Goal: Task Accomplishment & Management: Complete application form

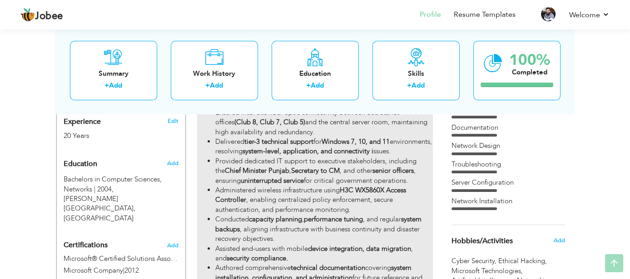
scroll to position [420, 0]
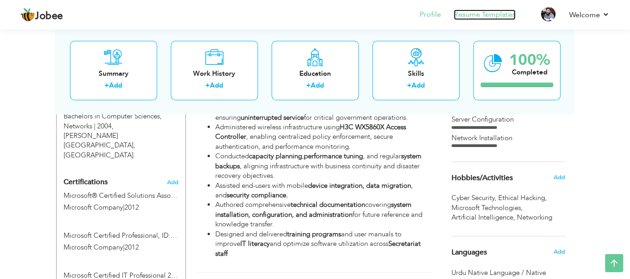
click at [463, 15] on link "Resume Templates" at bounding box center [485, 15] width 62 height 10
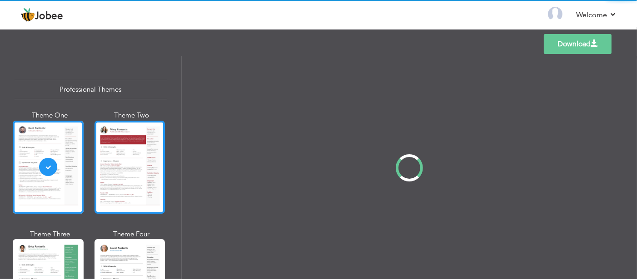
click at [124, 194] on div at bounding box center [130, 167] width 71 height 93
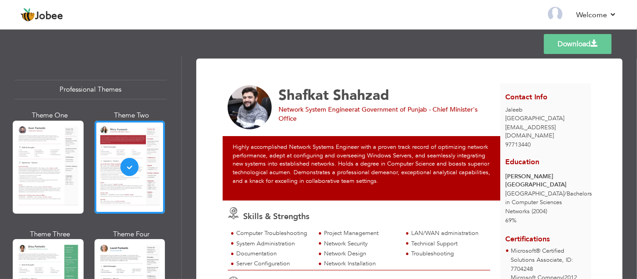
click at [563, 50] on link "Download" at bounding box center [578, 44] width 68 height 20
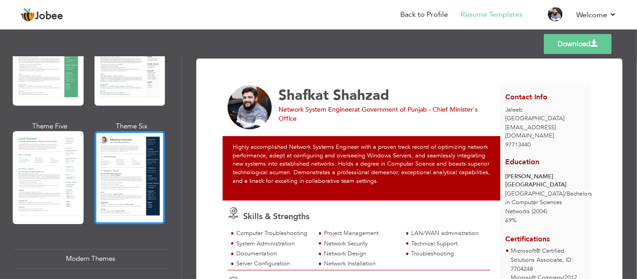
scroll to position [227, 0]
click at [126, 180] on div at bounding box center [130, 177] width 71 height 93
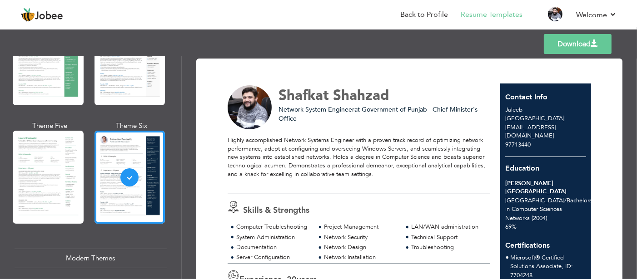
click at [561, 40] on link "Download" at bounding box center [578, 44] width 68 height 20
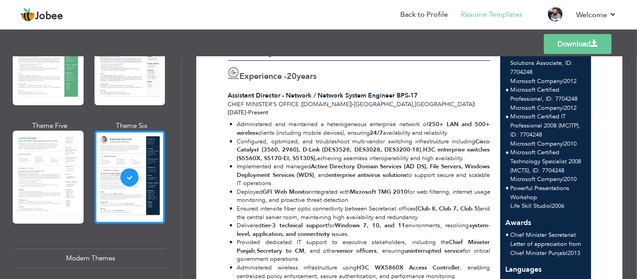
scroll to position [273, 0]
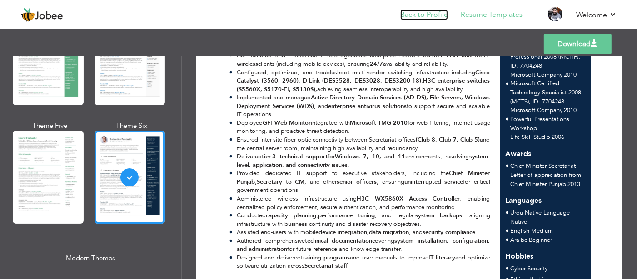
click at [434, 14] on link "Back to Profile" at bounding box center [424, 15] width 48 height 10
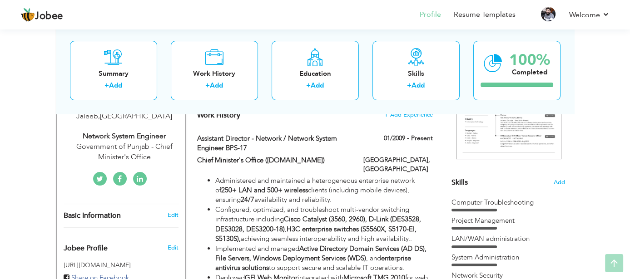
scroll to position [182, 0]
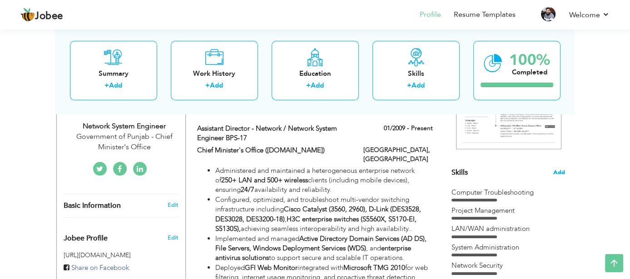
click at [559, 174] on span "Add" at bounding box center [559, 173] width 12 height 9
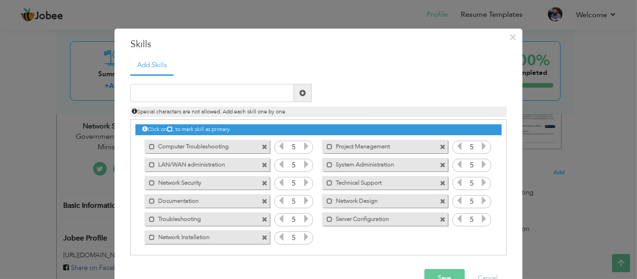
click at [262, 219] on span at bounding box center [265, 220] width 6 height 6
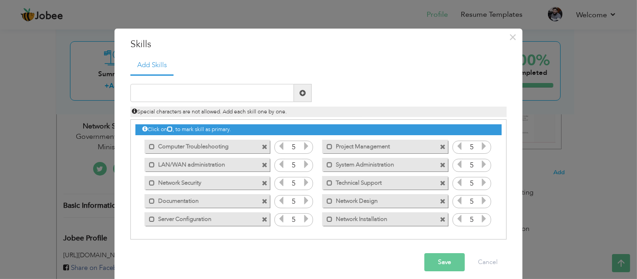
click at [439, 264] on button "Save" at bounding box center [444, 263] width 40 height 18
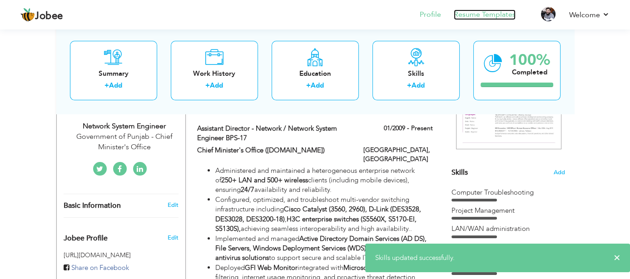
click at [484, 12] on link "Resume Templates" at bounding box center [485, 15] width 62 height 10
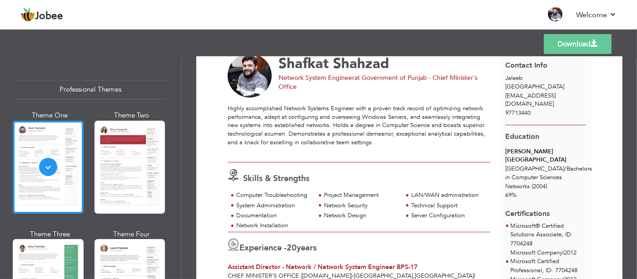
scroll to position [45, 0]
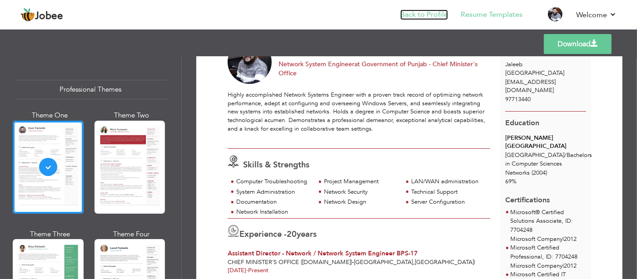
click at [425, 13] on link "Back to Profile" at bounding box center [424, 15] width 48 height 10
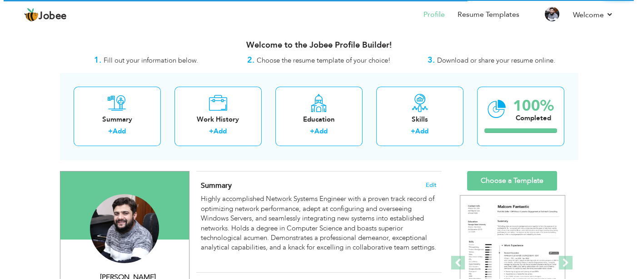
scroll to position [136, 0]
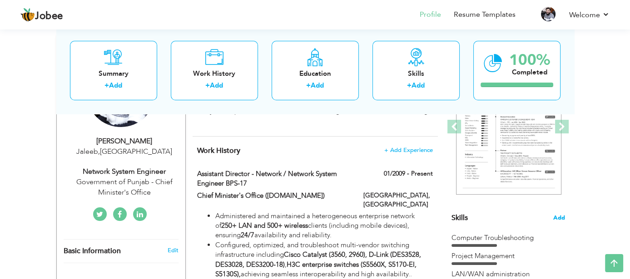
click at [555, 214] on span "Add" at bounding box center [559, 218] width 12 height 9
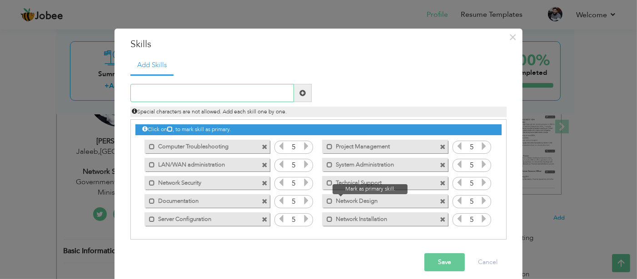
paste input "Multi-Tasking"
type input "Multi-Tasking"
click at [302, 98] on span at bounding box center [303, 93] width 18 height 18
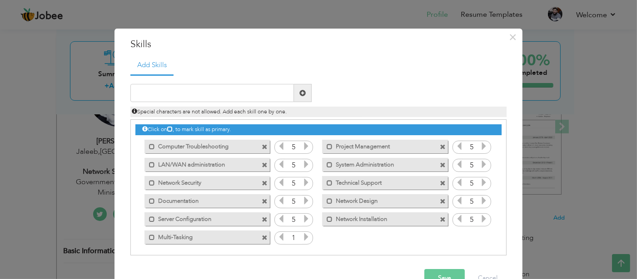
click at [302, 238] on icon at bounding box center [306, 237] width 8 height 8
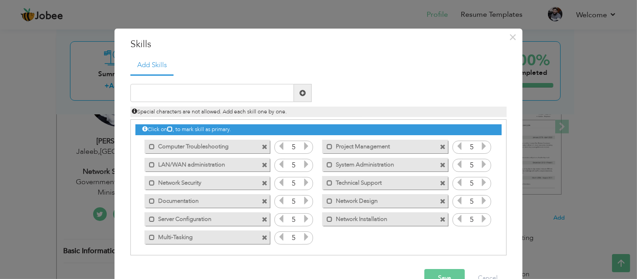
click at [302, 238] on icon at bounding box center [306, 237] width 8 height 8
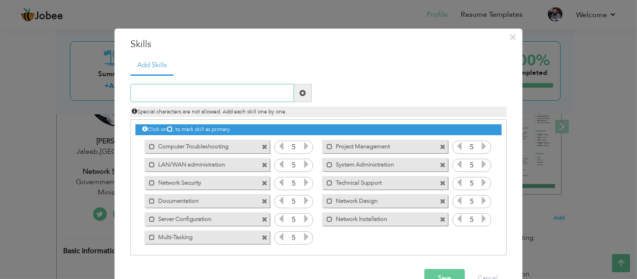
click at [187, 94] on input "text" at bounding box center [212, 93] width 164 height 18
paste input "Teamwork"
click at [187, 95] on input "Documentation Teamwork" at bounding box center [212, 93] width 164 height 18
type input "Documentation & Teamwork"
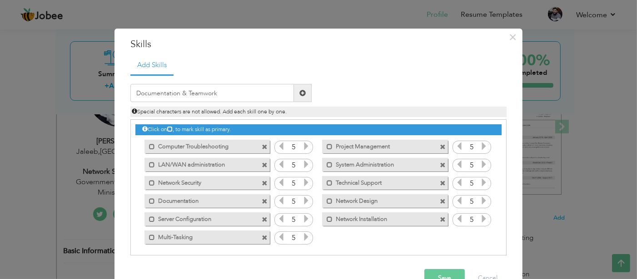
drag, startPoint x: 299, startPoint y: 97, endPoint x: 285, endPoint y: 96, distance: 14.1
click at [299, 96] on span at bounding box center [303, 93] width 18 height 18
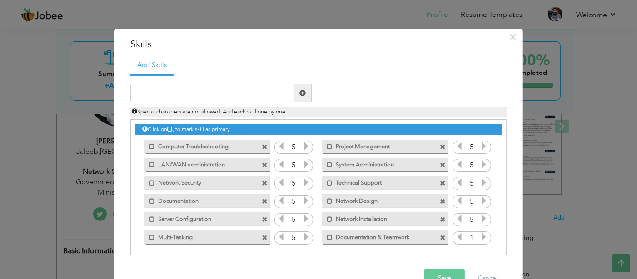
click at [480, 238] on icon at bounding box center [484, 237] width 8 height 8
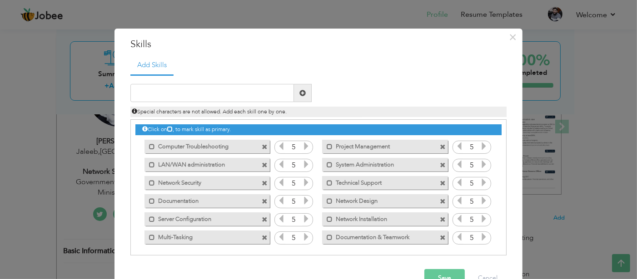
click at [480, 238] on icon at bounding box center [484, 237] width 8 height 8
click at [262, 202] on span at bounding box center [265, 202] width 6 height 6
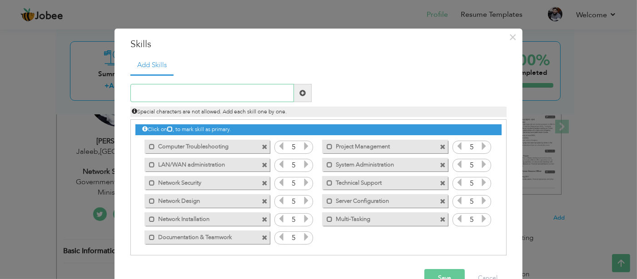
click at [223, 93] on input "text" at bounding box center [212, 93] width 164 height 18
paste input "Switch Configuration"
type input "Switch Configuration"
click at [299, 92] on span at bounding box center [302, 93] width 6 height 6
click at [480, 238] on icon at bounding box center [484, 237] width 8 height 8
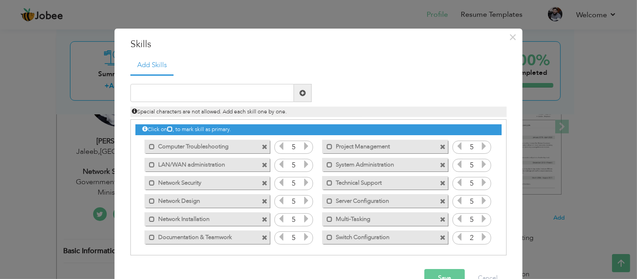
click at [480, 238] on icon at bounding box center [484, 237] width 8 height 8
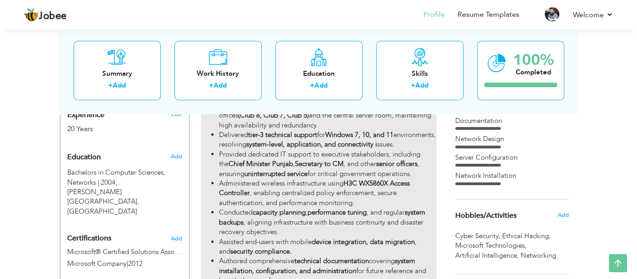
scroll to position [182, 0]
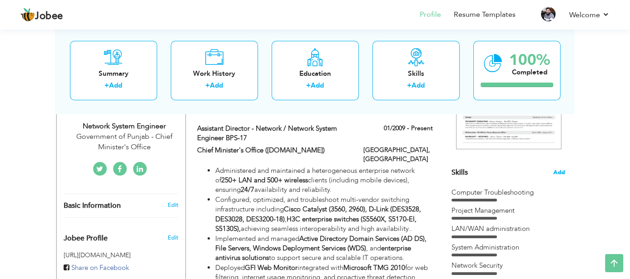
click at [558, 169] on span "Add" at bounding box center [559, 173] width 12 height 9
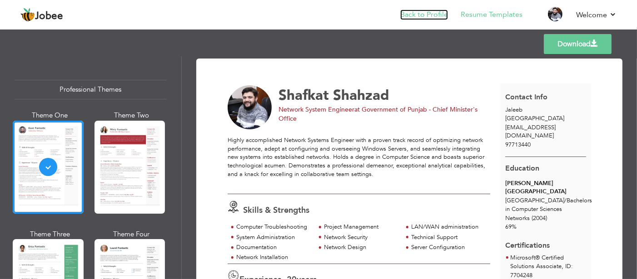
click at [428, 13] on link "Back to Profile" at bounding box center [424, 15] width 48 height 10
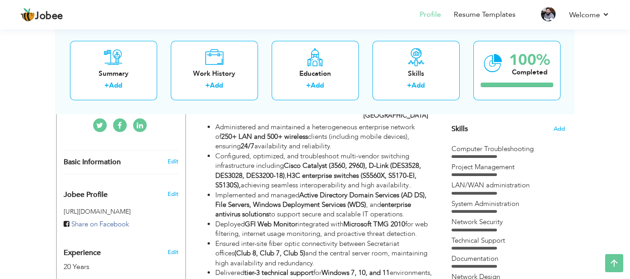
scroll to position [226, 0]
click at [561, 124] on span "Add" at bounding box center [559, 128] width 12 height 9
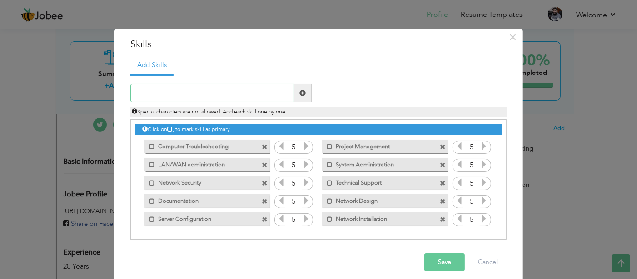
click at [255, 92] on input "text" at bounding box center [212, 93] width 164 height 18
paste input "Switch Configuration"
type input "S"
click at [262, 199] on span at bounding box center [265, 202] width 6 height 6
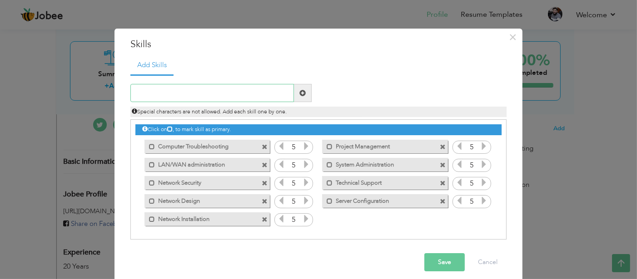
click at [270, 92] on input "text" at bounding box center [212, 93] width 164 height 18
type input "Documentation & Teamwork"
click at [299, 96] on span at bounding box center [302, 93] width 6 height 6
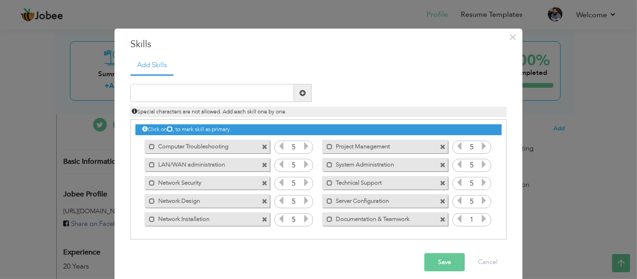
click at [481, 219] on icon at bounding box center [484, 219] width 8 height 8
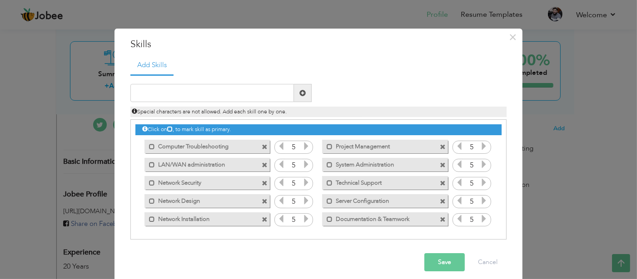
click at [481, 219] on icon at bounding box center [484, 219] width 8 height 8
click at [218, 96] on input "text" at bounding box center [212, 93] width 164 height 18
paste input "Network Monitoring"
type input "Network Monitoring"
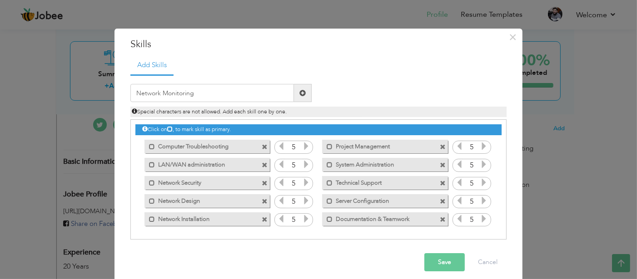
click at [299, 90] on span at bounding box center [302, 93] width 6 height 6
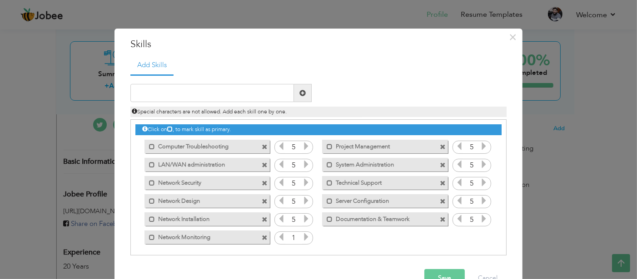
click at [302, 238] on icon at bounding box center [306, 237] width 8 height 8
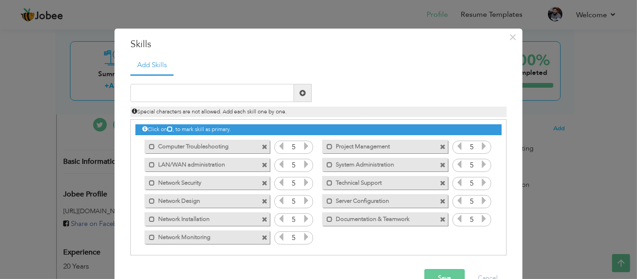
click at [302, 238] on icon at bounding box center [306, 237] width 8 height 8
click at [441, 272] on button "Save" at bounding box center [444, 278] width 40 height 18
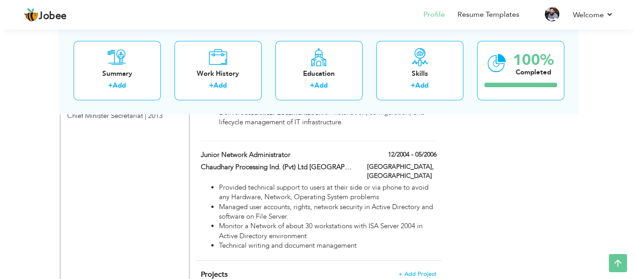
scroll to position [824, 0]
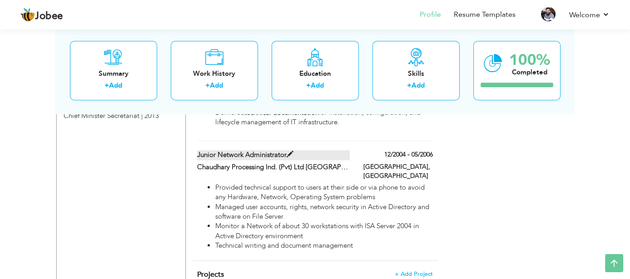
click at [293, 151] on span at bounding box center [290, 154] width 7 height 7
type input "Junior Network Administrator"
type input "Chaudhary Processing Ind. (Pvt) Ltd [GEOGRAPHIC_DATA]"
type input "12/2004"
type input "05/2006"
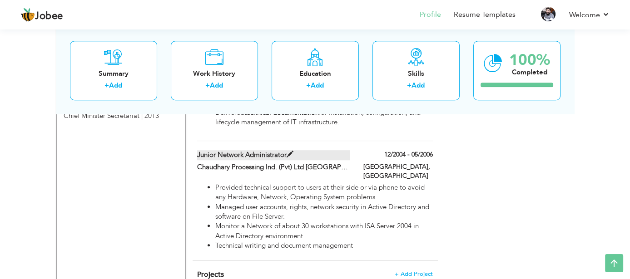
type input "[GEOGRAPHIC_DATA]"
type input "Faisalabad"
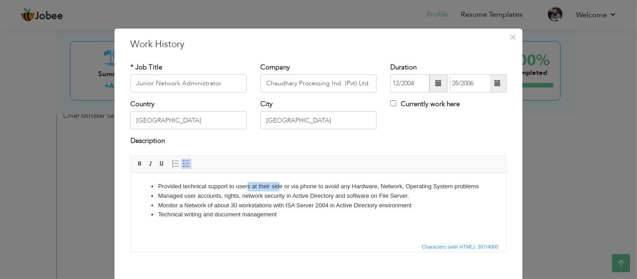
drag, startPoint x: 247, startPoint y: 188, endPoint x: 279, endPoint y: 189, distance: 32.7
click at [279, 189] on li "Provided technical support to users at their side or via phone to avoid any Har…" at bounding box center [318, 187] width 321 height 10
drag, startPoint x: 351, startPoint y: 185, endPoint x: 454, endPoint y: 188, distance: 103.2
click at [454, 188] on li "Provided technical support to users at their side or via phone to avoid any Har…" at bounding box center [318, 187] width 321 height 10
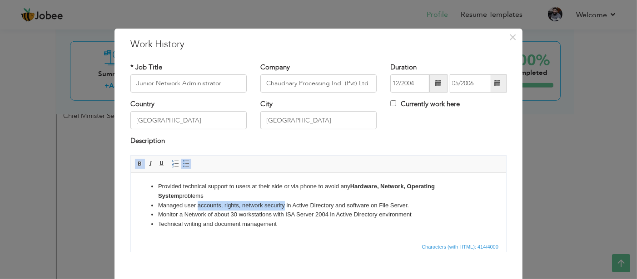
drag, startPoint x: 196, startPoint y: 205, endPoint x: 284, endPoint y: 207, distance: 87.7
click at [284, 207] on li "Managed user accounts, rights, network security in Active Directory and softwar…" at bounding box center [318, 206] width 321 height 10
drag, startPoint x: 300, startPoint y: 204, endPoint x: 341, endPoint y: 203, distance: 40.9
click at [341, 203] on li "Managed user accounts, rights, network security in Active Directory and softwar…" at bounding box center [318, 206] width 321 height 10
drag, startPoint x: 361, startPoint y: 204, endPoint x: 411, endPoint y: 205, distance: 50.0
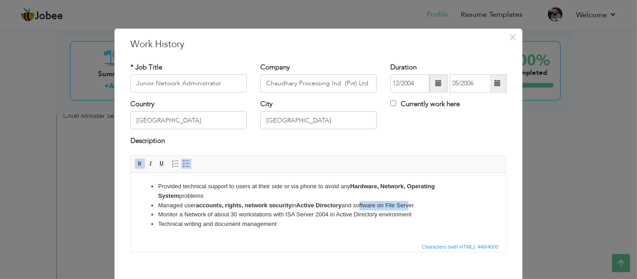
click at [411, 205] on li "Managed user accounts, rights, network security in Active Directory and softwar…" at bounding box center [318, 206] width 321 height 10
drag, startPoint x: 359, startPoint y: 205, endPoint x: 422, endPoint y: 206, distance: 62.7
click at [422, 206] on li "Managed user accounts, rights, network security in Active Directory and softwar…" at bounding box center [318, 206] width 321 height 10
drag, startPoint x: 229, startPoint y: 213, endPoint x: 270, endPoint y: 214, distance: 41.4
click at [270, 214] on li "Monitor a Network of about 30 workstations with ISA Server 2004 in Active Direc…" at bounding box center [318, 215] width 321 height 10
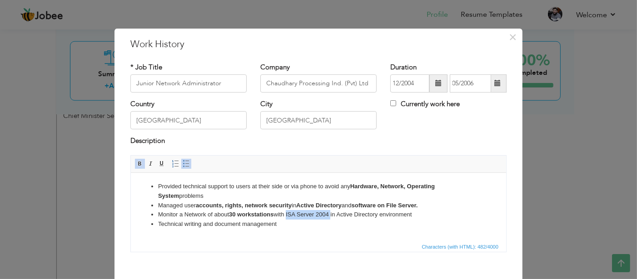
drag, startPoint x: 287, startPoint y: 214, endPoint x: 332, endPoint y: 213, distance: 45.0
click at [332, 213] on li "Monitor a Network of about 30 workstations with ISA Server 2004 in Active Direc…" at bounding box center [318, 215] width 321 height 10
click at [247, 231] on html "Provided technical support to users at their side or via phone to avoid any Har…" at bounding box center [317, 205] width 375 height 65
click at [212, 224] on li "Technical writing and document management" at bounding box center [318, 224] width 321 height 10
drag, startPoint x: 157, startPoint y: 224, endPoint x: 199, endPoint y: 225, distance: 42.7
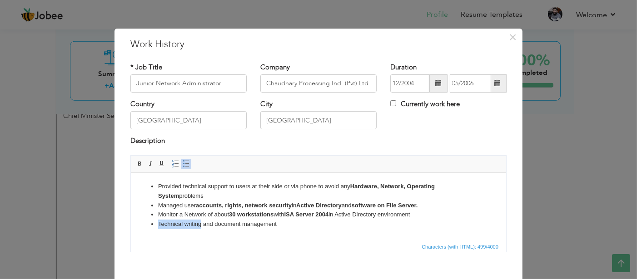
click at [199, 225] on ul "Provided technical support to users at their side or via phone to avoid any Har…" at bounding box center [317, 205] width 357 height 47
click at [199, 225] on strong "Technical writing" at bounding box center [182, 223] width 48 height 7
drag, startPoint x: 218, startPoint y: 225, endPoint x: 288, endPoint y: 224, distance: 69.5
click at [288, 224] on li "Technical writing and document management" at bounding box center [318, 224] width 321 height 10
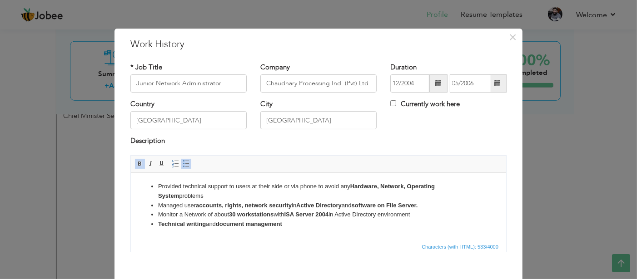
click at [303, 228] on li "Technical writing and document management" at bounding box center [318, 224] width 321 height 10
click at [167, 224] on strong "Technical writing" at bounding box center [182, 223] width 48 height 7
click at [192, 224] on strong "writing" at bounding box center [192, 223] width 20 height 7
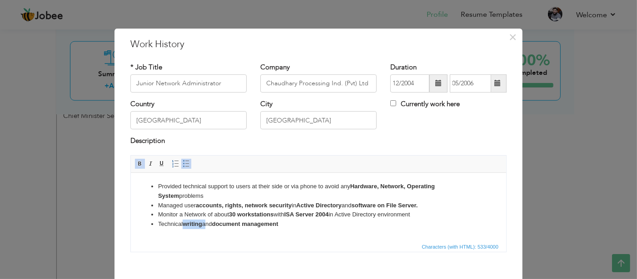
click at [192, 224] on strong "writing" at bounding box center [192, 223] width 20 height 7
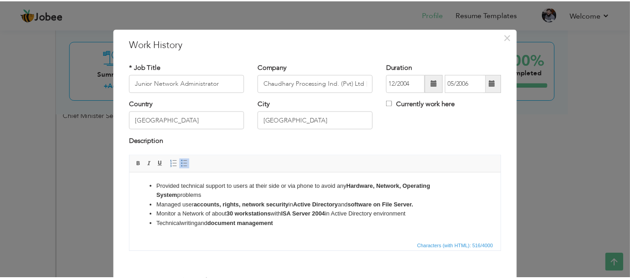
scroll to position [46, 0]
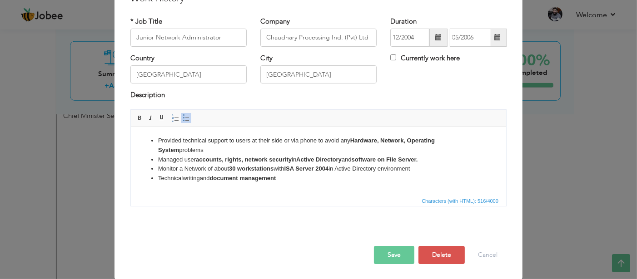
click at [384, 256] on button "Save" at bounding box center [394, 255] width 40 height 18
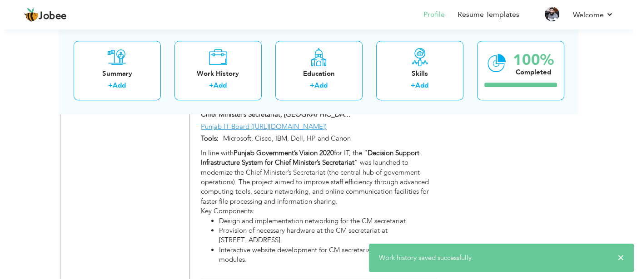
scroll to position [1030, 0]
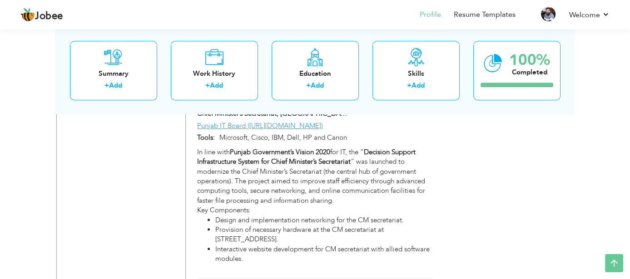
click at [344, 245] on li "Interactive website development for CM secretariat with allied software modules." at bounding box center [323, 255] width 217 height 20
type input "Decision Support Infrastructure System for Chief Minister’s Secretariat, [GEOGR…"
type input "Chief Minister’s Secretariat, [GEOGRAPHIC_DATA]"
type input "05/2006"
type input "12/2008"
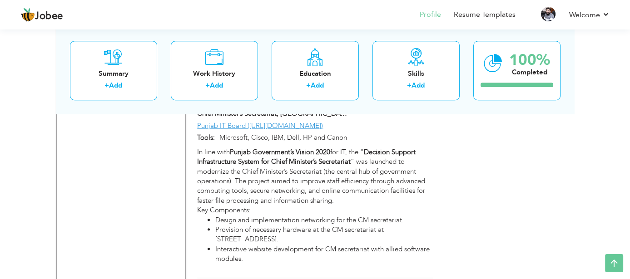
type input "Punjab IT Board ([URL][DOMAIN_NAME])"
type input "Microsoft, Cisco, IBM, Dell, HP and Canon"
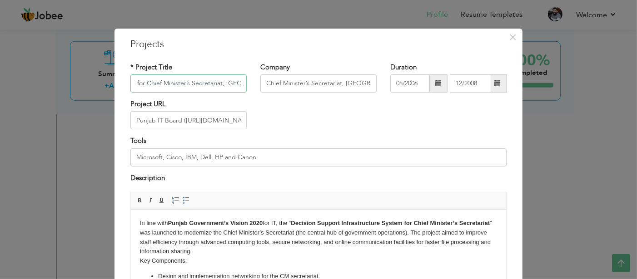
scroll to position [31, 0]
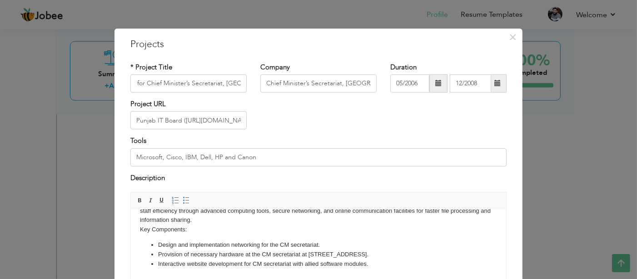
click at [242, 244] on li "Design and implementation networking for the CM secretariat." at bounding box center [318, 246] width 321 height 10
click at [227, 252] on li "Provision of necessary hardware at the CM secretariat at 8 club road." at bounding box center [318, 255] width 321 height 10
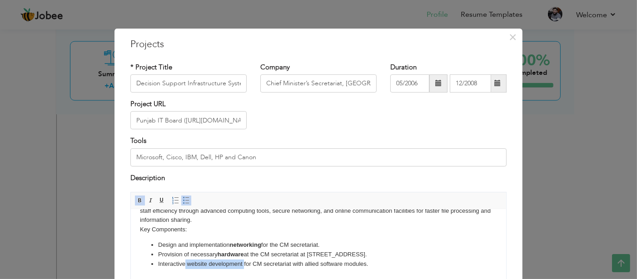
drag, startPoint x: 185, startPoint y: 264, endPoint x: 244, endPoint y: 264, distance: 58.6
click at [244, 264] on li "Interactive website development for CM secretariat with allied software modules." at bounding box center [318, 265] width 321 height 10
click at [302, 253] on li "Provision of necessary hardware at the CM secretariat at 8 club road." at bounding box center [318, 255] width 321 height 10
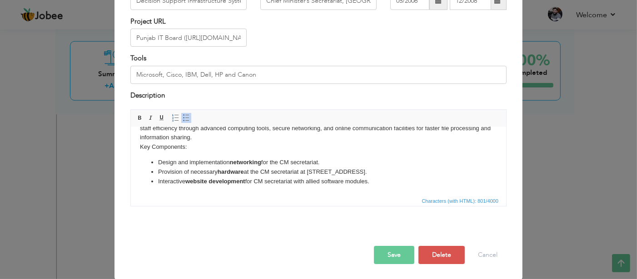
click at [383, 251] on button "Save" at bounding box center [394, 255] width 40 height 18
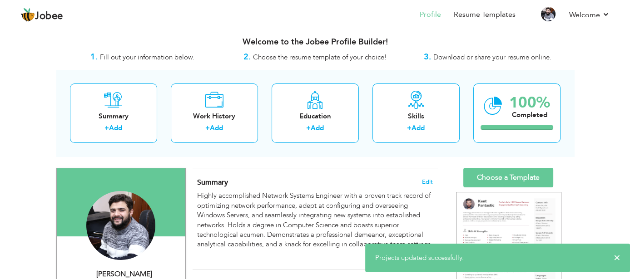
scroll to position [0, 0]
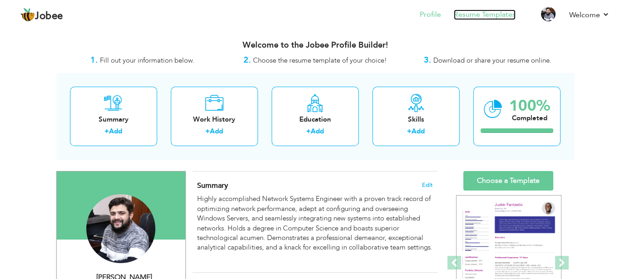
click at [463, 13] on link "Resume Templates" at bounding box center [485, 15] width 62 height 10
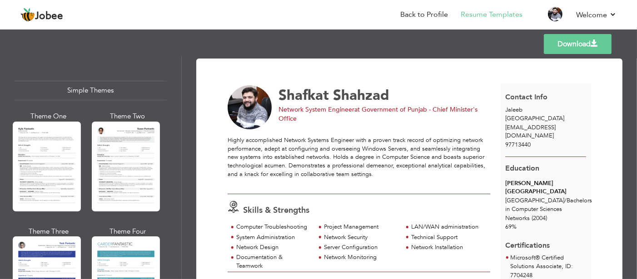
scroll to position [1632, 0]
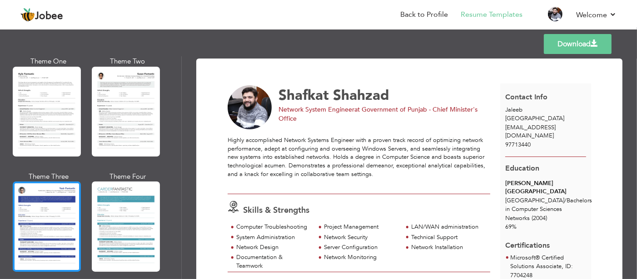
click at [46, 193] on div at bounding box center [47, 227] width 68 height 90
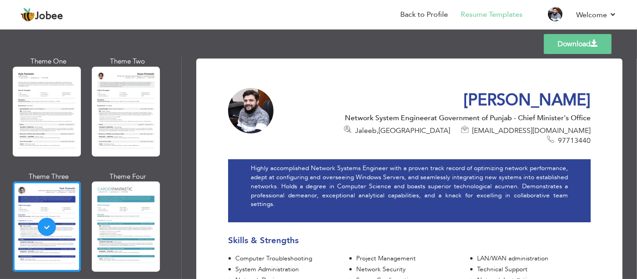
click at [587, 44] on link "Download" at bounding box center [578, 44] width 68 height 20
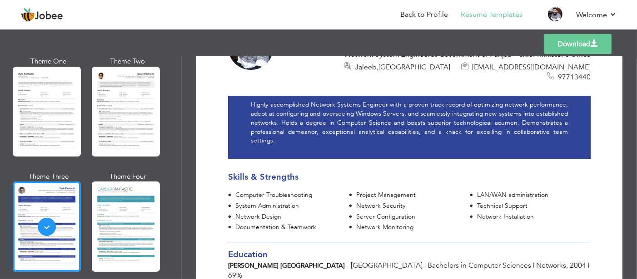
scroll to position [64, 0]
click at [194, 184] on div "Download Shafkat Shahzad Network System Engineer at Government of Punjab - Chie…" at bounding box center [409, 167] width 455 height 223
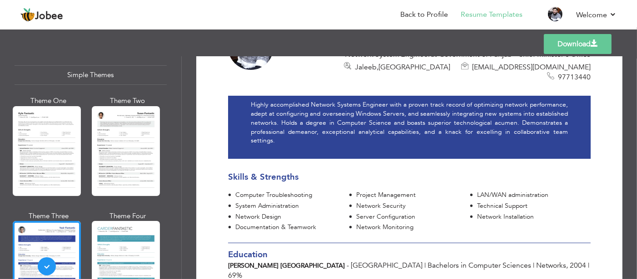
scroll to position [1578, 0]
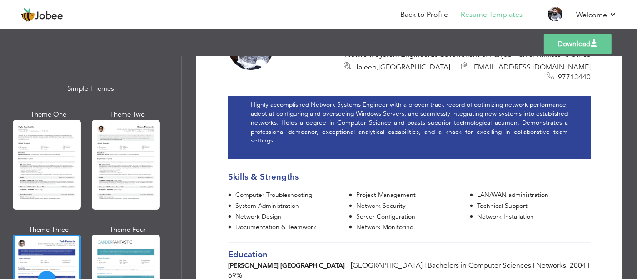
click at [133, 154] on div at bounding box center [126, 165] width 68 height 90
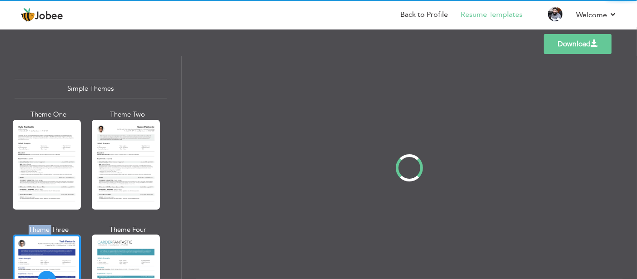
click at [133, 154] on div "Professional Themes Theme One Theme Two Theme Three Theme Four" at bounding box center [318, 167] width 637 height 223
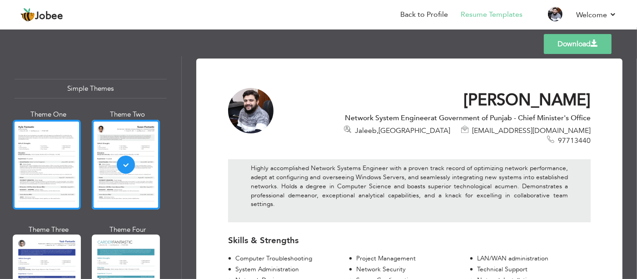
click at [38, 127] on div at bounding box center [47, 165] width 68 height 90
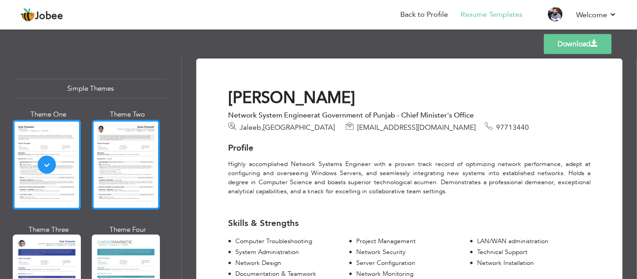
click at [124, 135] on div at bounding box center [126, 165] width 68 height 90
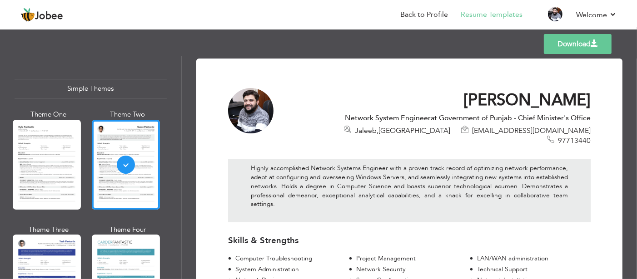
click at [550, 159] on div "Highly accomplished Network Systems Engineer with a proven track record of opti…" at bounding box center [409, 190] width 363 height 63
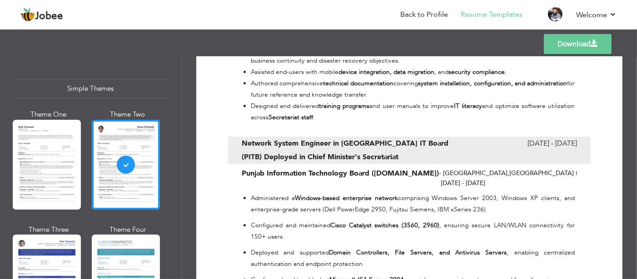
scroll to position [562, 0]
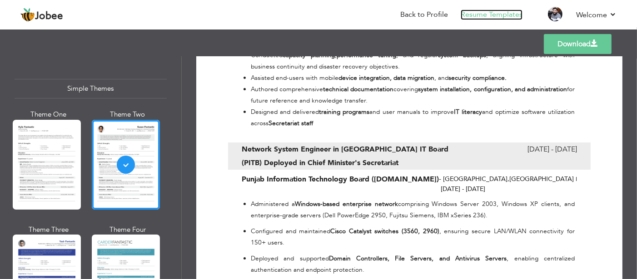
click at [509, 11] on link "Resume Templates" at bounding box center [492, 15] width 62 height 10
click at [443, 11] on link "Back to Profile" at bounding box center [424, 15] width 48 height 10
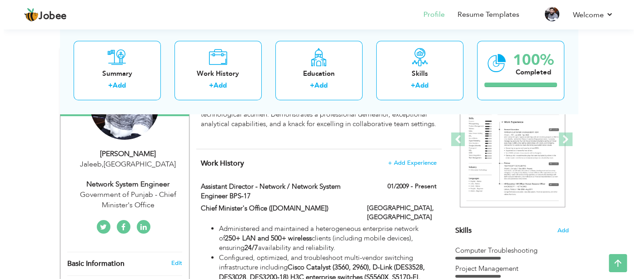
scroll to position [124, 0]
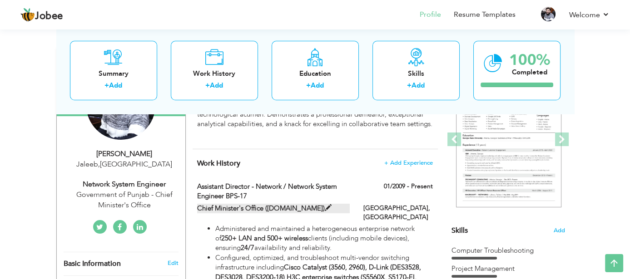
click at [337, 207] on label "Chief Minister's Office ([DOMAIN_NAME])" at bounding box center [273, 209] width 153 height 10
type input "Assistant Director - Network / Network System Engineer BPS-17"
type input "Chief Minister's Office ([DOMAIN_NAME])"
type input "01/2009"
type input "[GEOGRAPHIC_DATA]"
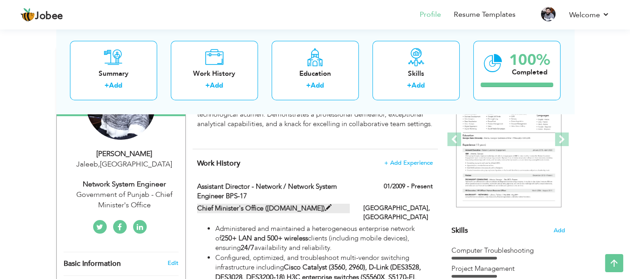
type input "[GEOGRAPHIC_DATA]"
checkbox input "true"
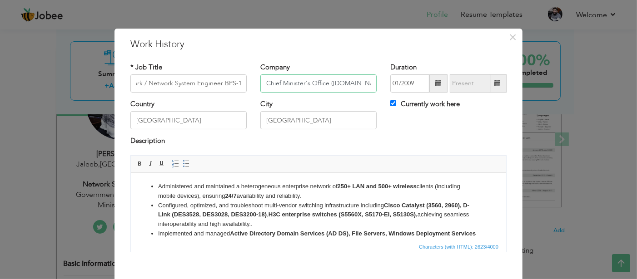
scroll to position [0, 0]
click at [339, 83] on input "Chief Minister's Office ([DOMAIN_NAME])" at bounding box center [318, 84] width 116 height 18
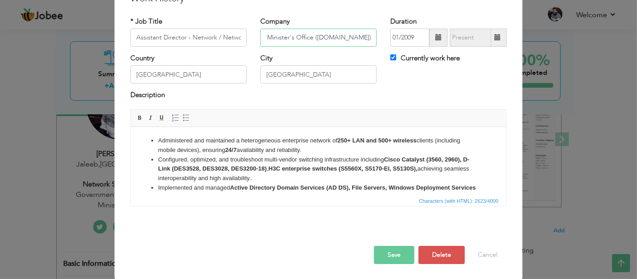
type input "Chief Minister's Office ([DOMAIN_NAME])"
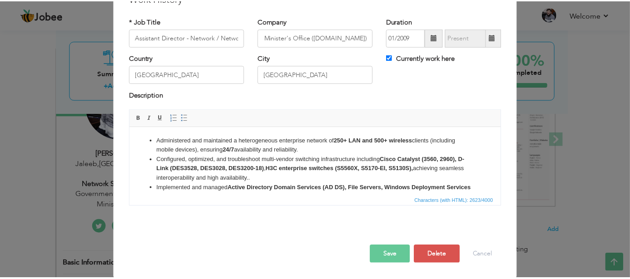
scroll to position [0, 0]
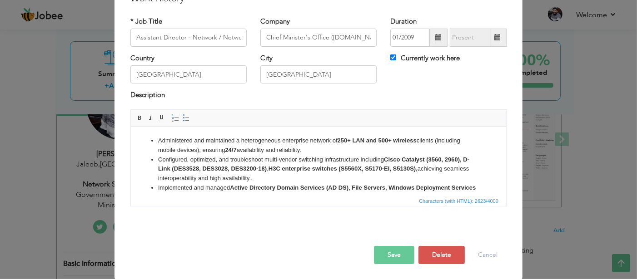
click at [389, 252] on button "Save" at bounding box center [394, 255] width 40 height 18
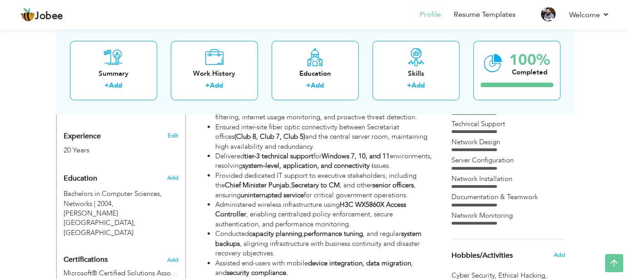
scroll to position [351, 0]
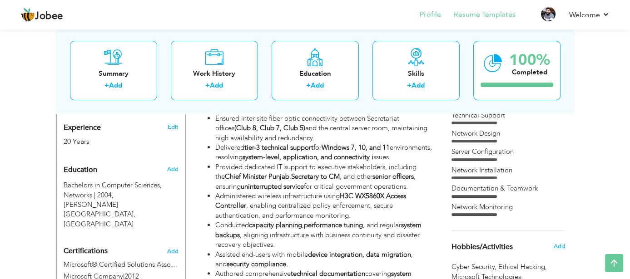
click at [452, 14] on li "Resume Templates" at bounding box center [478, 15] width 75 height 25
click at [475, 15] on link "Resume Templates" at bounding box center [485, 15] width 62 height 10
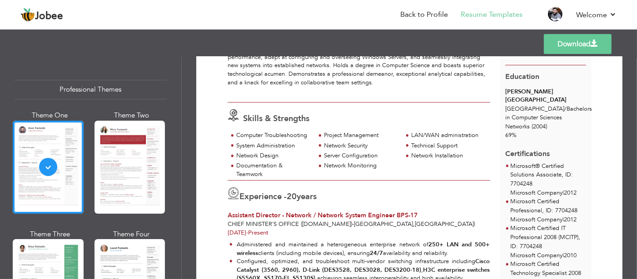
scroll to position [103, 0]
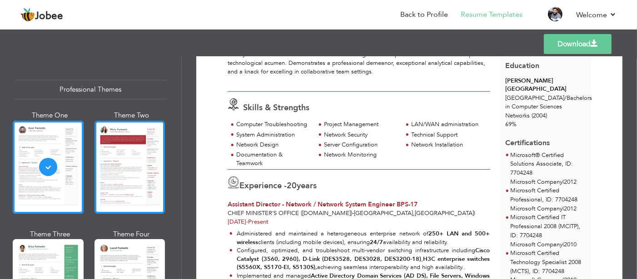
click at [145, 147] on div at bounding box center [130, 167] width 71 height 93
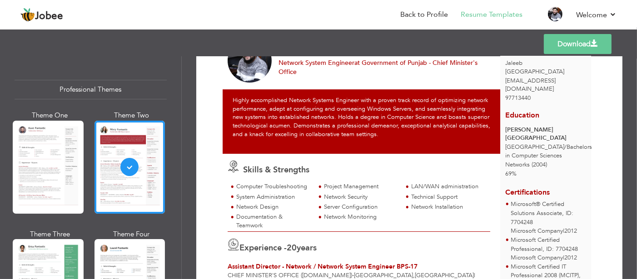
scroll to position [47, 0]
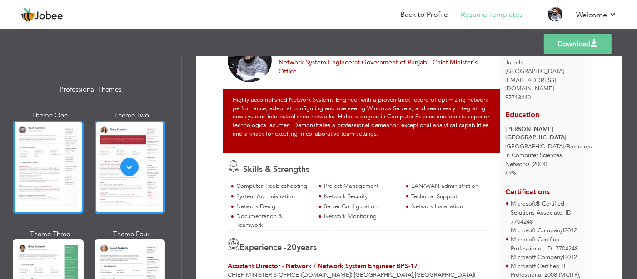
click at [28, 152] on div at bounding box center [48, 167] width 71 height 93
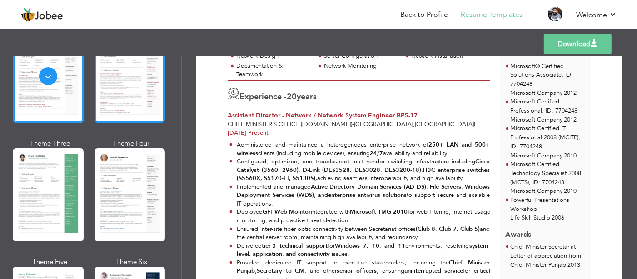
scroll to position [94, 0]
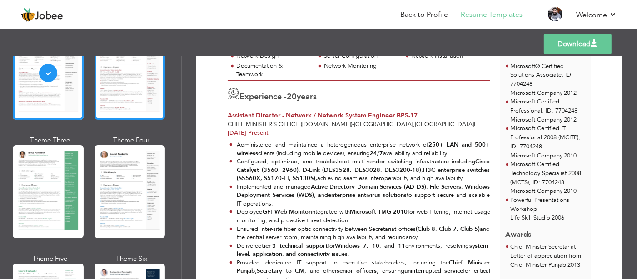
click at [125, 190] on div at bounding box center [130, 191] width 71 height 93
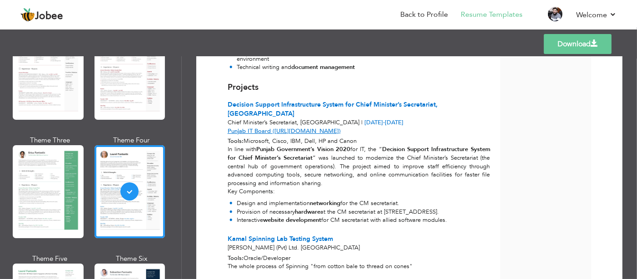
scroll to position [789, 0]
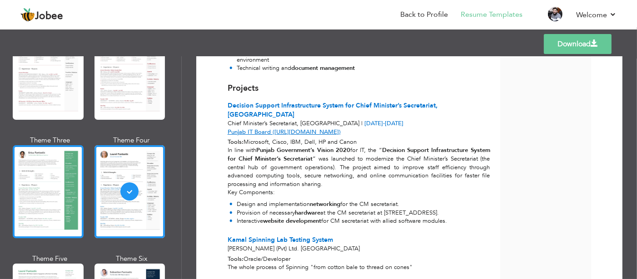
click at [72, 155] on div at bounding box center [48, 191] width 71 height 93
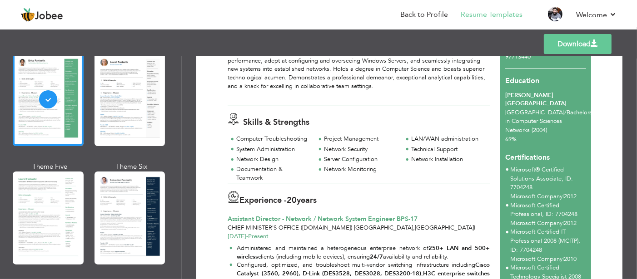
scroll to position [190, 0]
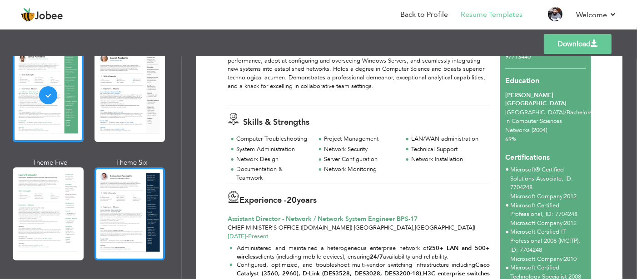
click at [138, 195] on div at bounding box center [130, 214] width 71 height 93
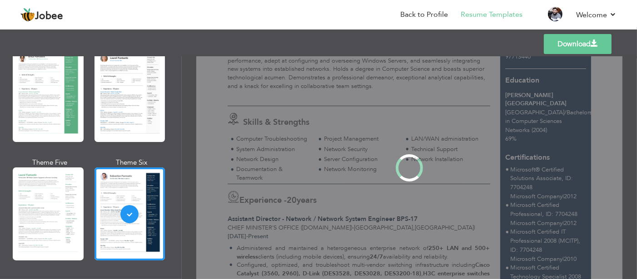
scroll to position [0, 0]
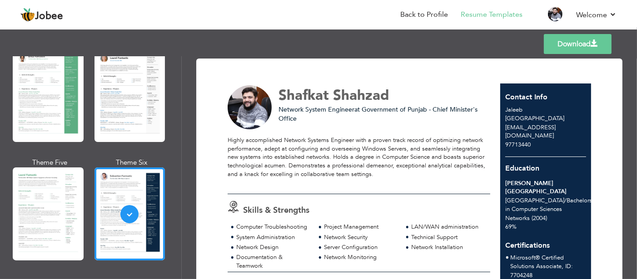
click at [581, 41] on link "Download" at bounding box center [578, 44] width 68 height 20
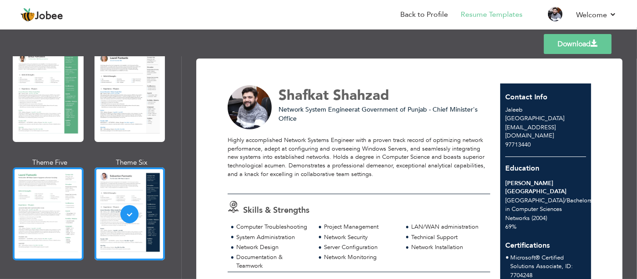
click at [31, 202] on div at bounding box center [48, 214] width 71 height 93
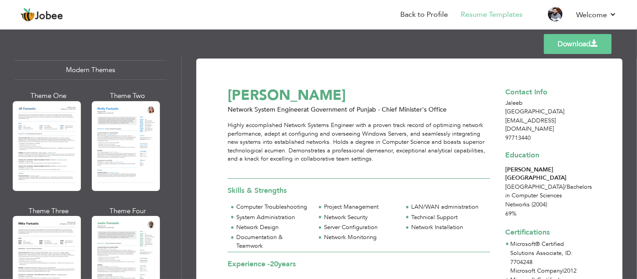
scroll to position [416, 0]
click at [67, 164] on div at bounding box center [47, 146] width 68 height 90
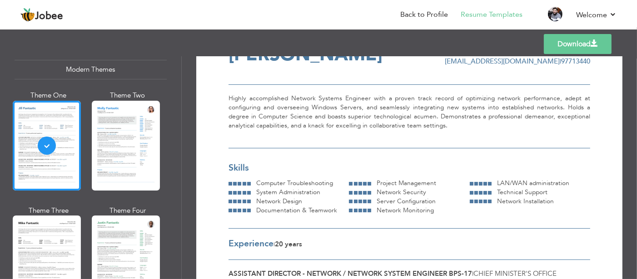
scroll to position [39, 0]
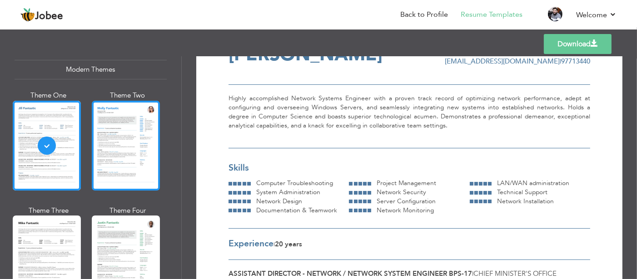
click at [129, 146] on div at bounding box center [126, 146] width 68 height 90
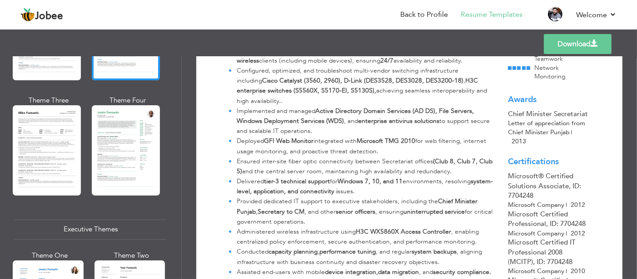
scroll to position [527, 0]
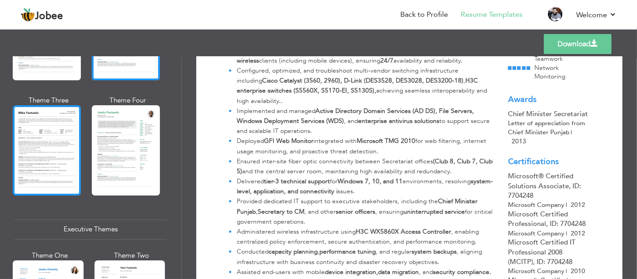
click at [56, 159] on div at bounding box center [47, 150] width 68 height 90
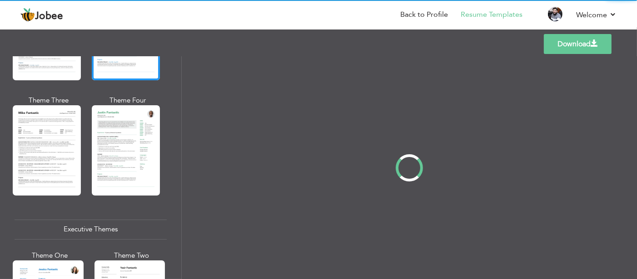
scroll to position [0, 0]
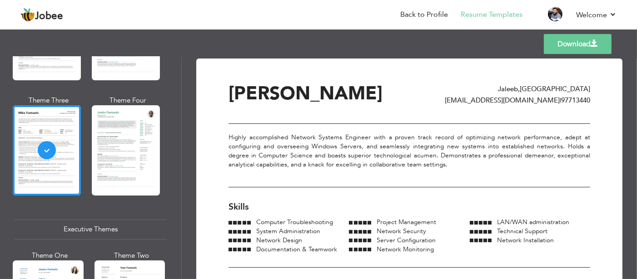
click at [131, 157] on div at bounding box center [126, 150] width 68 height 90
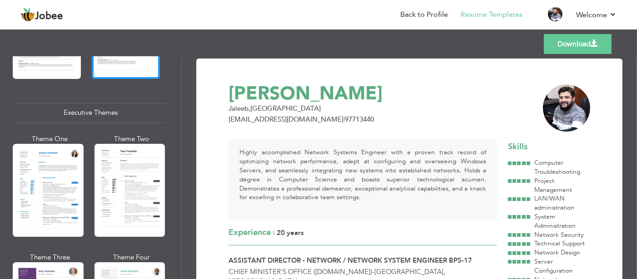
scroll to position [647, 0]
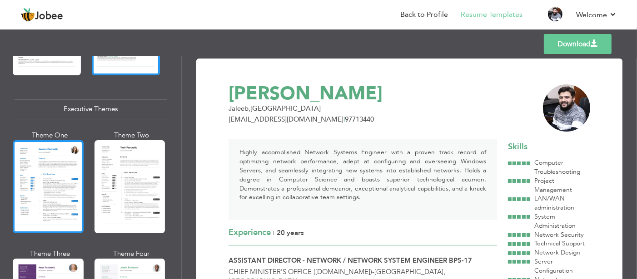
click at [61, 165] on div at bounding box center [48, 186] width 71 height 93
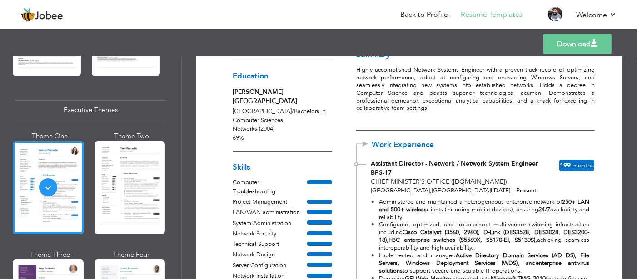
scroll to position [104, 0]
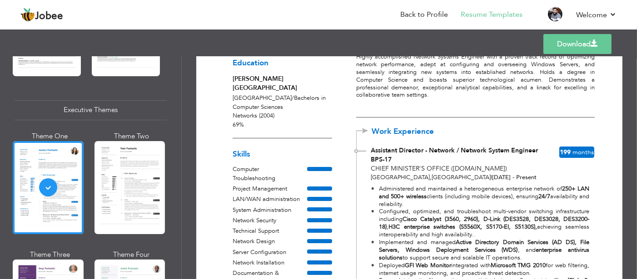
click at [550, 50] on link "Download" at bounding box center [577, 44] width 68 height 20
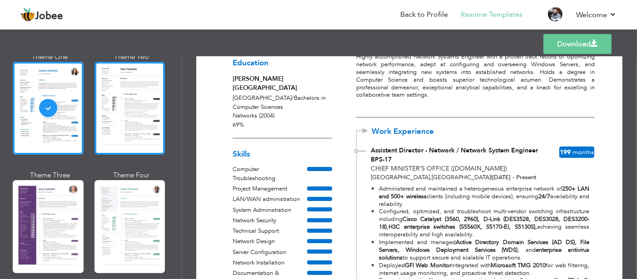
scroll to position [732, 0]
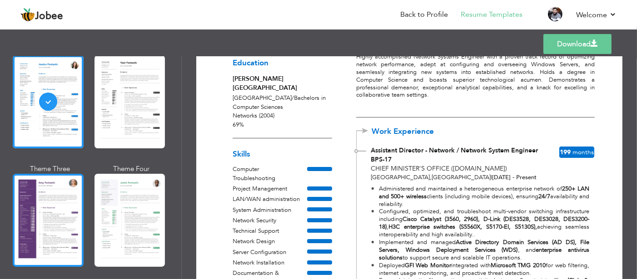
click at [37, 208] on div at bounding box center [48, 220] width 71 height 93
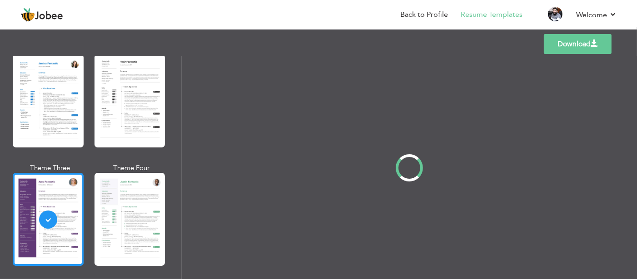
scroll to position [0, 0]
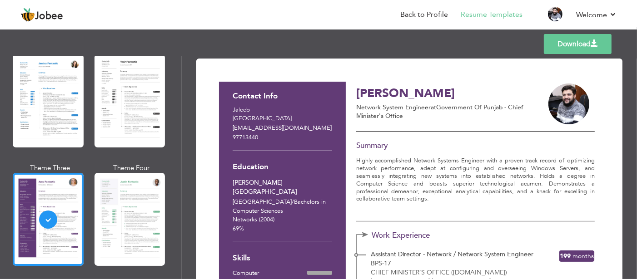
click at [569, 49] on link "Download" at bounding box center [578, 44] width 68 height 20
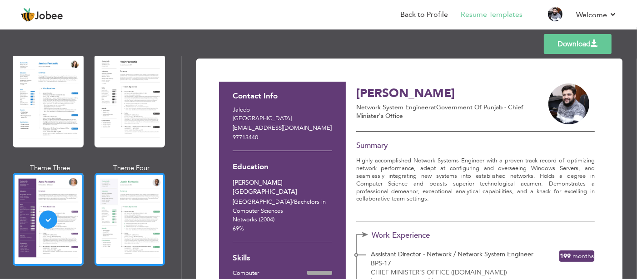
click at [122, 194] on div at bounding box center [130, 219] width 71 height 93
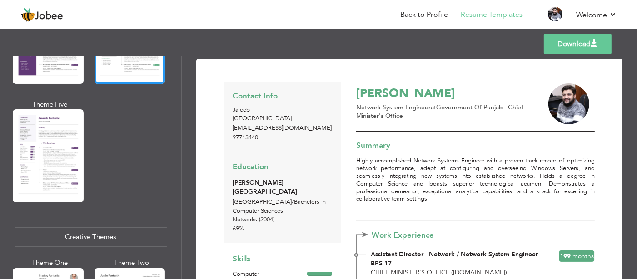
scroll to position [928, 0]
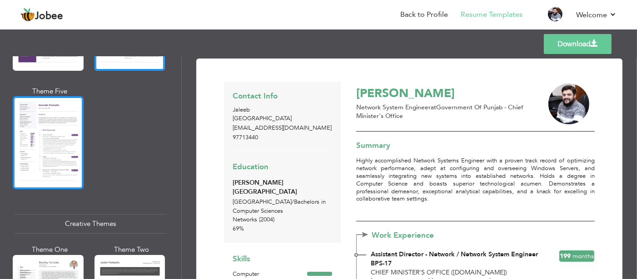
click at [28, 112] on div at bounding box center [48, 142] width 71 height 93
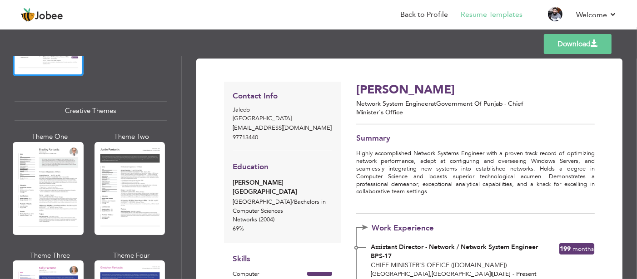
scroll to position [1044, 0]
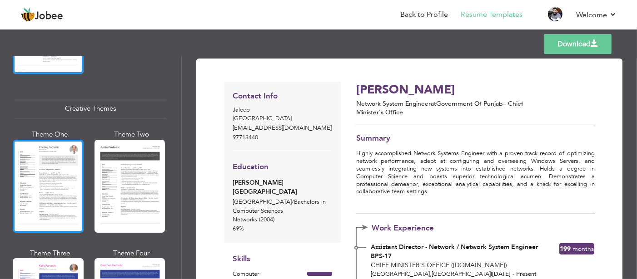
click at [63, 154] on div at bounding box center [48, 186] width 71 height 93
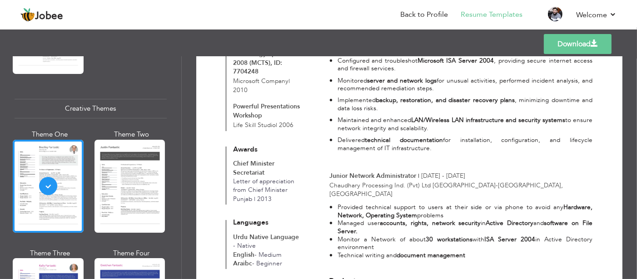
scroll to position [757, 0]
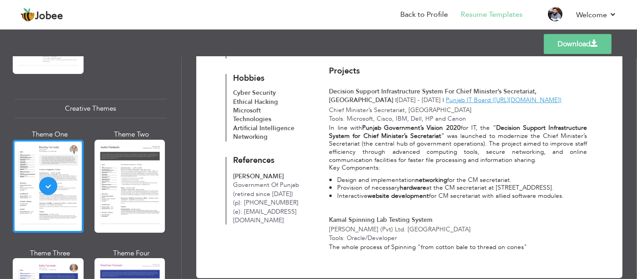
click at [572, 40] on link "Download" at bounding box center [578, 44] width 68 height 20
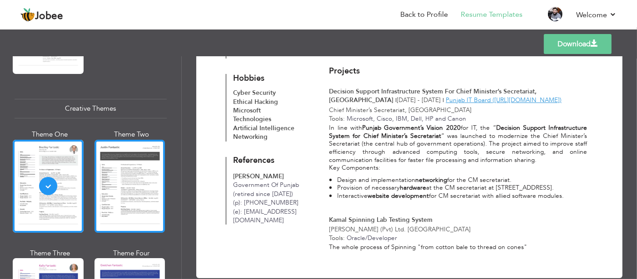
click at [143, 163] on div at bounding box center [130, 186] width 71 height 93
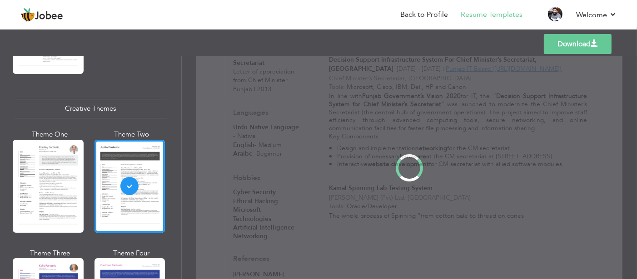
scroll to position [0, 0]
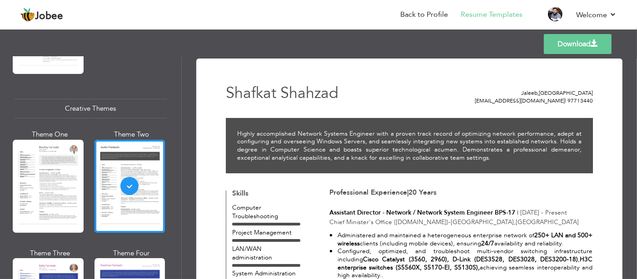
click at [567, 51] on link "Download" at bounding box center [578, 44] width 68 height 20
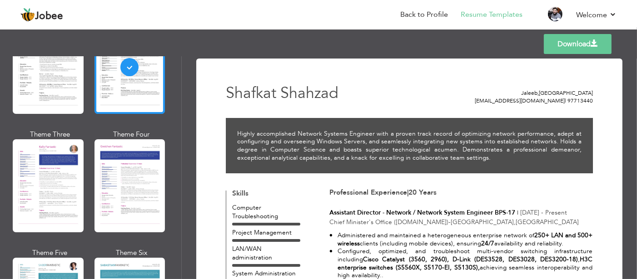
scroll to position [1165, 0]
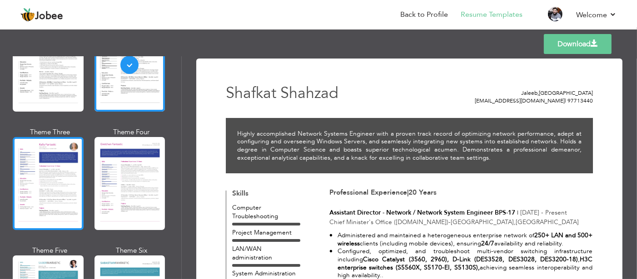
click at [41, 158] on div at bounding box center [48, 183] width 71 height 93
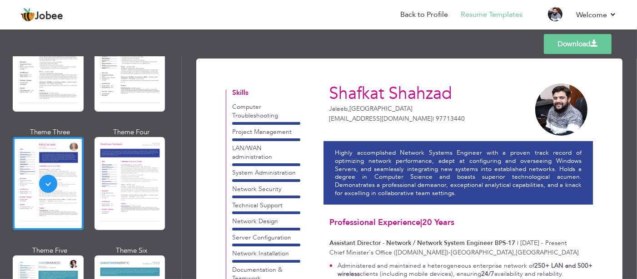
click at [567, 45] on link "Download" at bounding box center [578, 44] width 68 height 20
click at [165, 168] on div "Professional Themes Theme One Theme Two Theme Three Theme Six" at bounding box center [90, 167] width 181 height 223
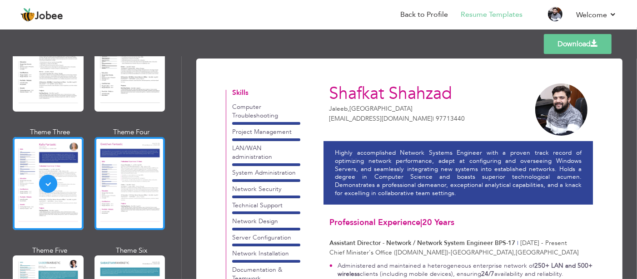
click at [136, 164] on div at bounding box center [130, 183] width 71 height 93
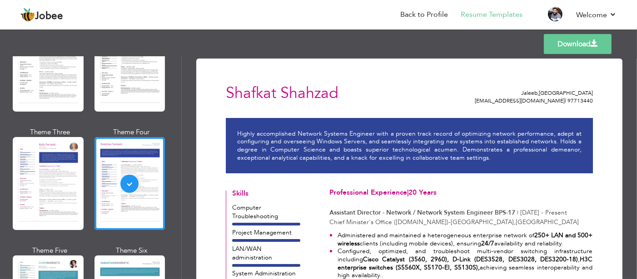
click at [568, 36] on link "Download" at bounding box center [578, 44] width 68 height 20
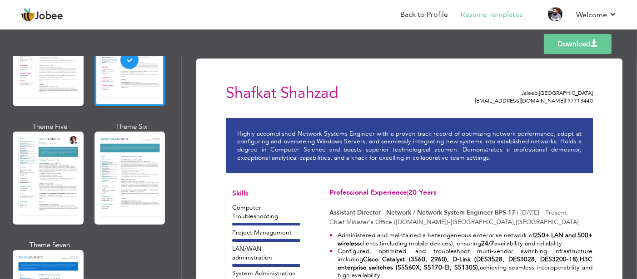
scroll to position [1289, 0]
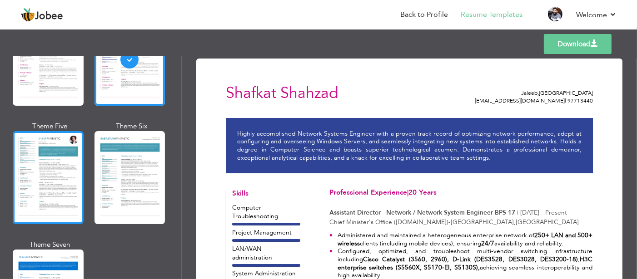
click at [53, 162] on div at bounding box center [48, 177] width 71 height 93
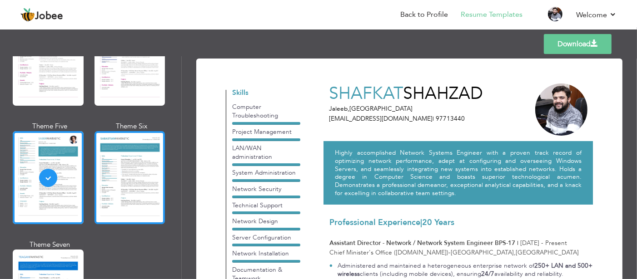
click at [139, 165] on div at bounding box center [130, 177] width 71 height 93
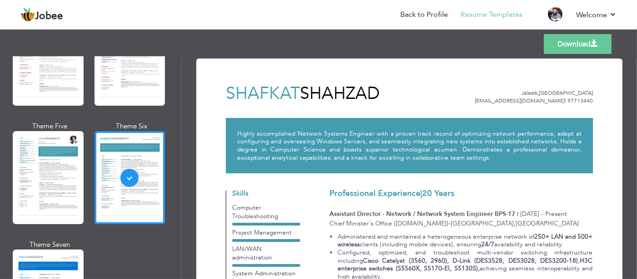
click at [568, 44] on link "Download" at bounding box center [578, 44] width 68 height 20
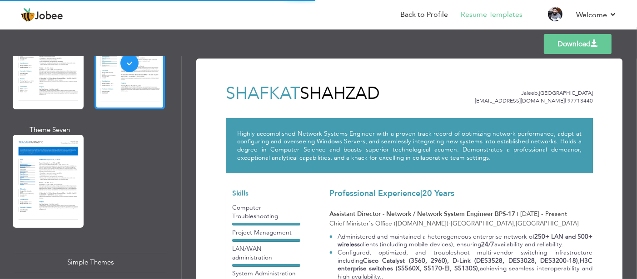
scroll to position [1405, 0]
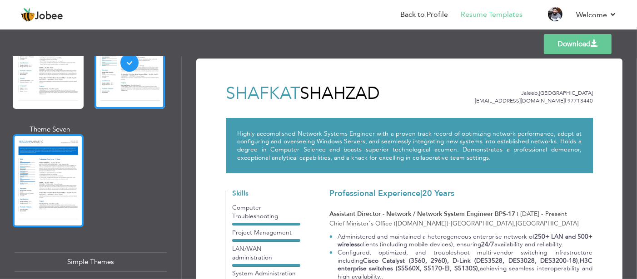
click at [59, 172] on div at bounding box center [48, 180] width 71 height 93
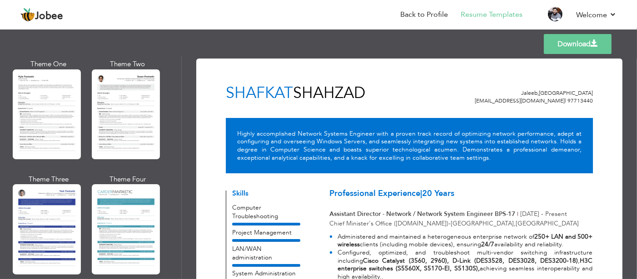
scroll to position [1632, 0]
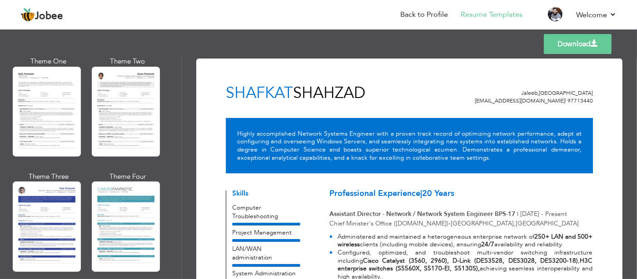
click at [59, 182] on div at bounding box center [47, 227] width 68 height 90
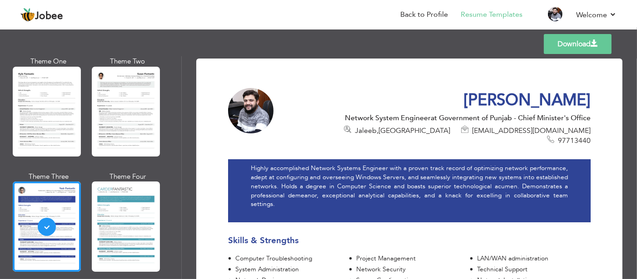
click at [568, 45] on link "Download" at bounding box center [578, 44] width 68 height 20
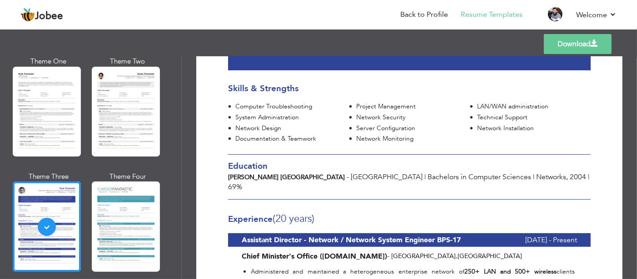
scroll to position [153, 0]
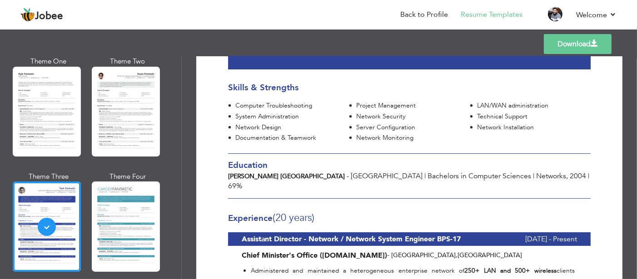
click at [151, 144] on div "Theme Two" at bounding box center [128, 110] width 68 height 106
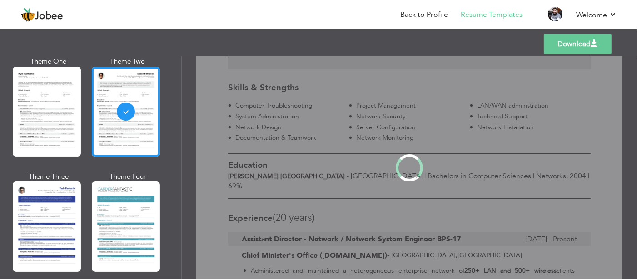
scroll to position [0, 0]
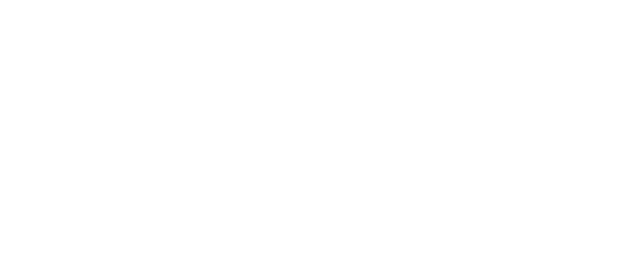
scroll to position [348, 0]
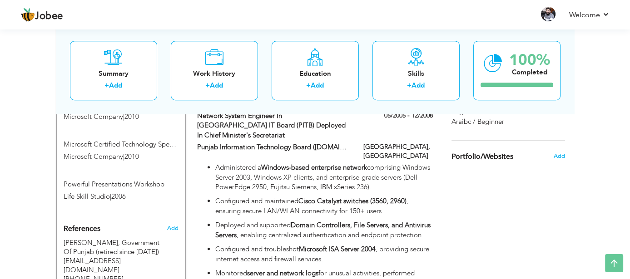
scroll to position [682, 0]
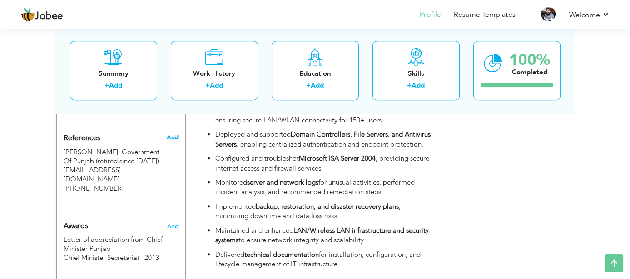
click at [172, 134] on span "Add" at bounding box center [172, 138] width 12 height 8
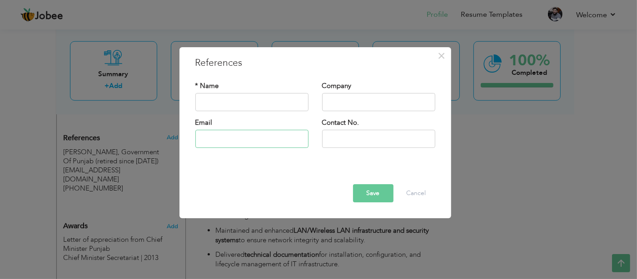
click at [212, 144] on input "text" at bounding box center [251, 139] width 113 height 18
type input "[EMAIL_ADDRESS][DOMAIN_NAME]"
click at [346, 104] on input "text" at bounding box center [378, 102] width 113 height 18
type input "Gulf Consult"
type input "[PERSON_NAME]"
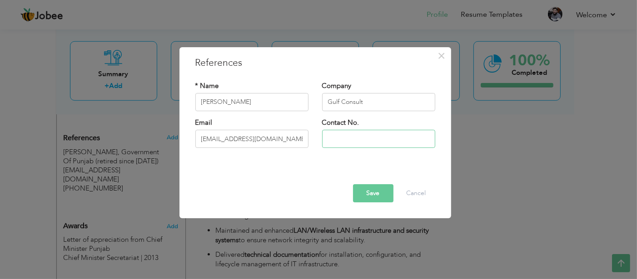
click at [349, 136] on input "text" at bounding box center [378, 139] width 113 height 18
type input "66590536"
click at [366, 187] on button "Save" at bounding box center [373, 193] width 40 height 18
